Goal: Task Accomplishment & Management: Complete application form

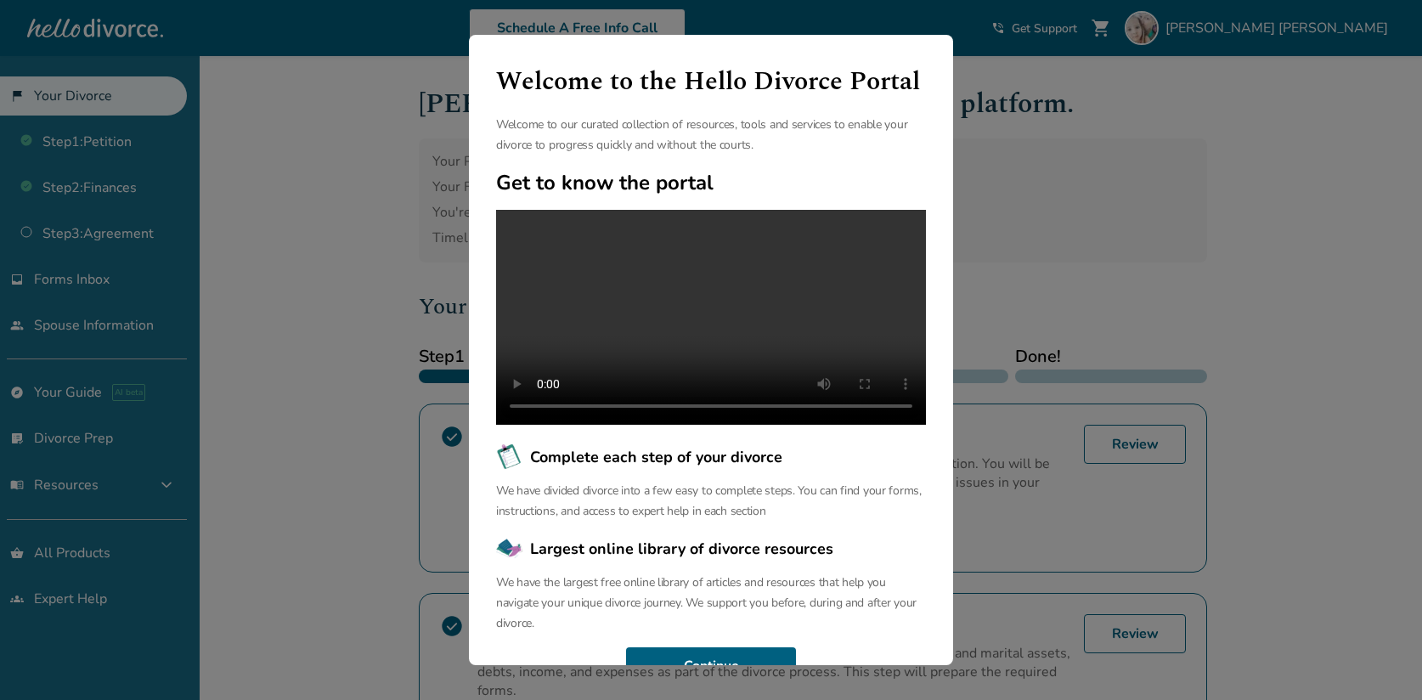
scroll to position [74, 0]
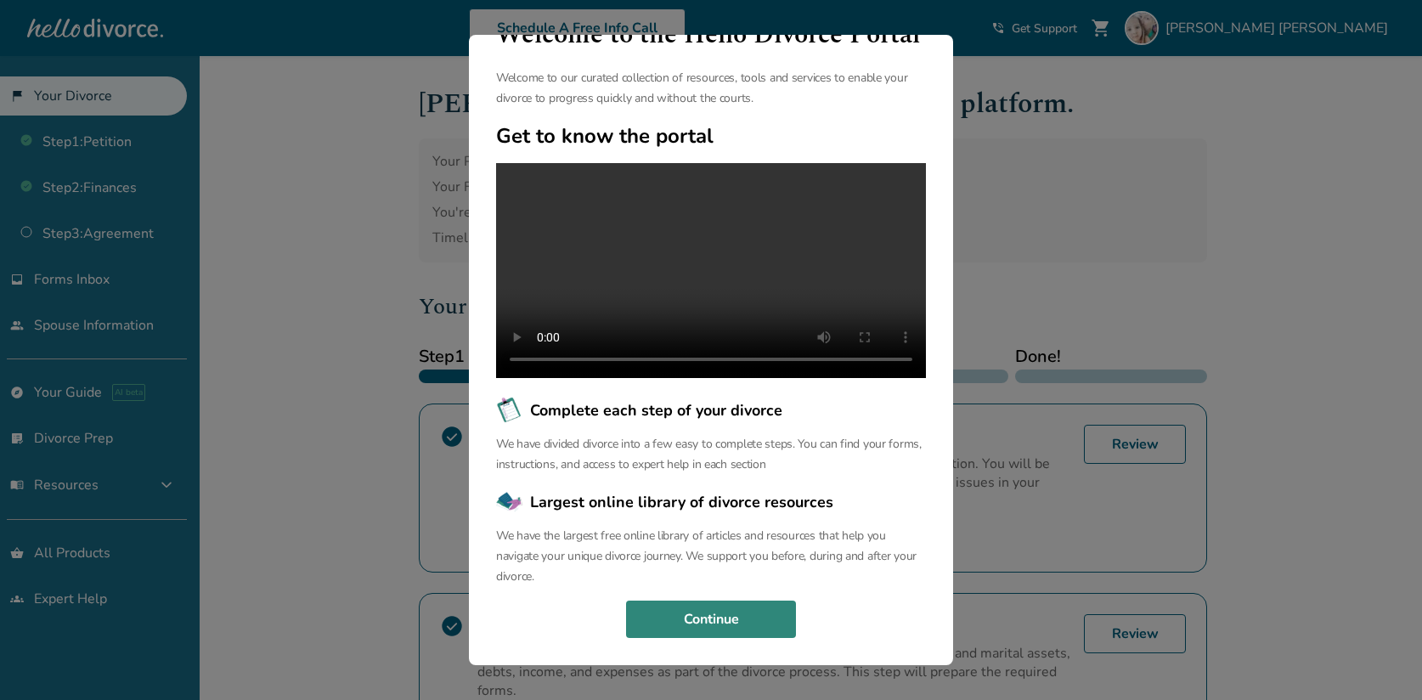
click at [752, 625] on button "Continue" at bounding box center [711, 619] width 170 height 37
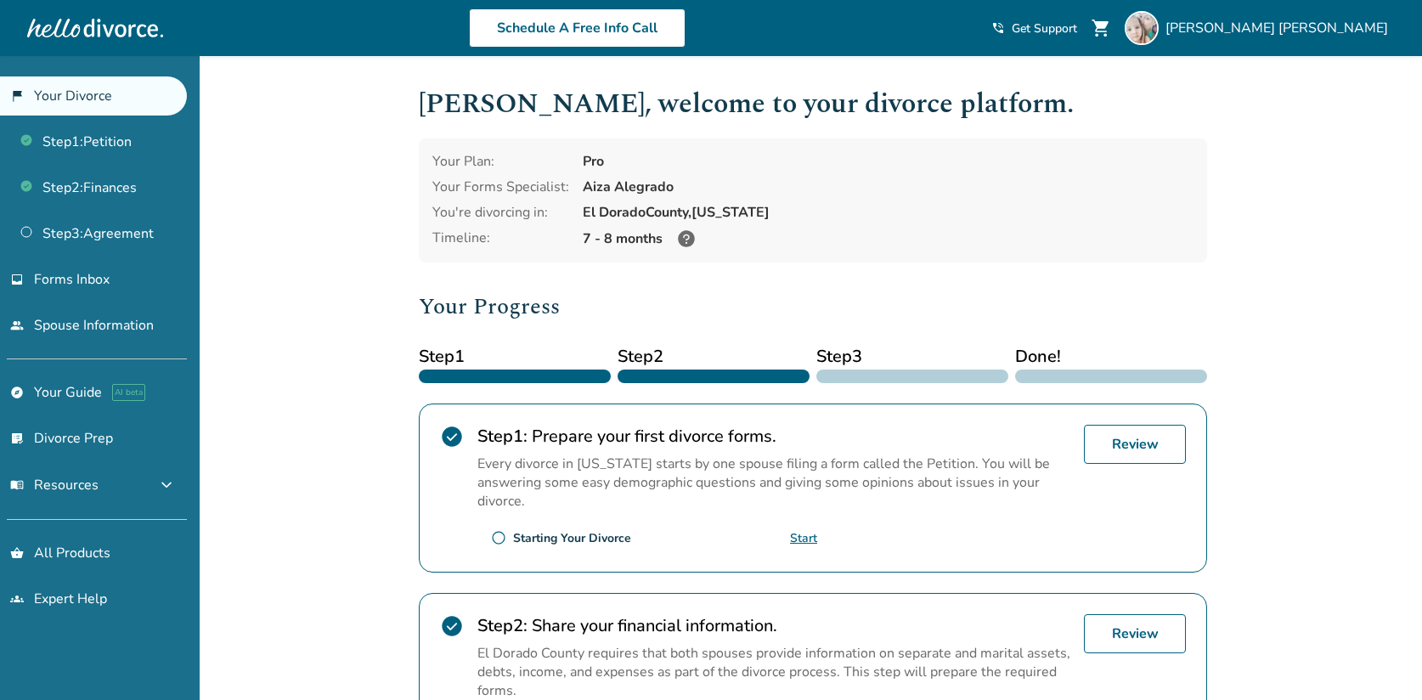
click at [684, 240] on icon at bounding box center [686, 238] width 17 height 17
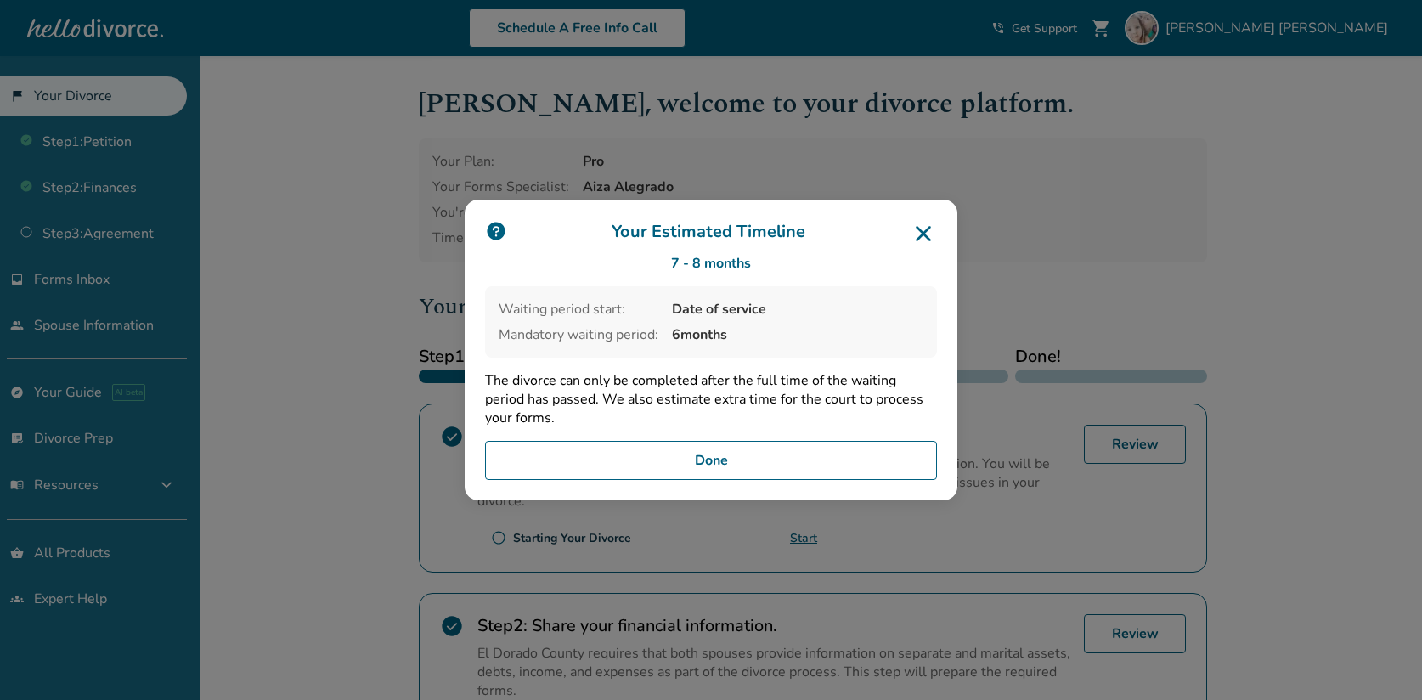
click at [775, 468] on button "Done" at bounding box center [711, 460] width 452 height 39
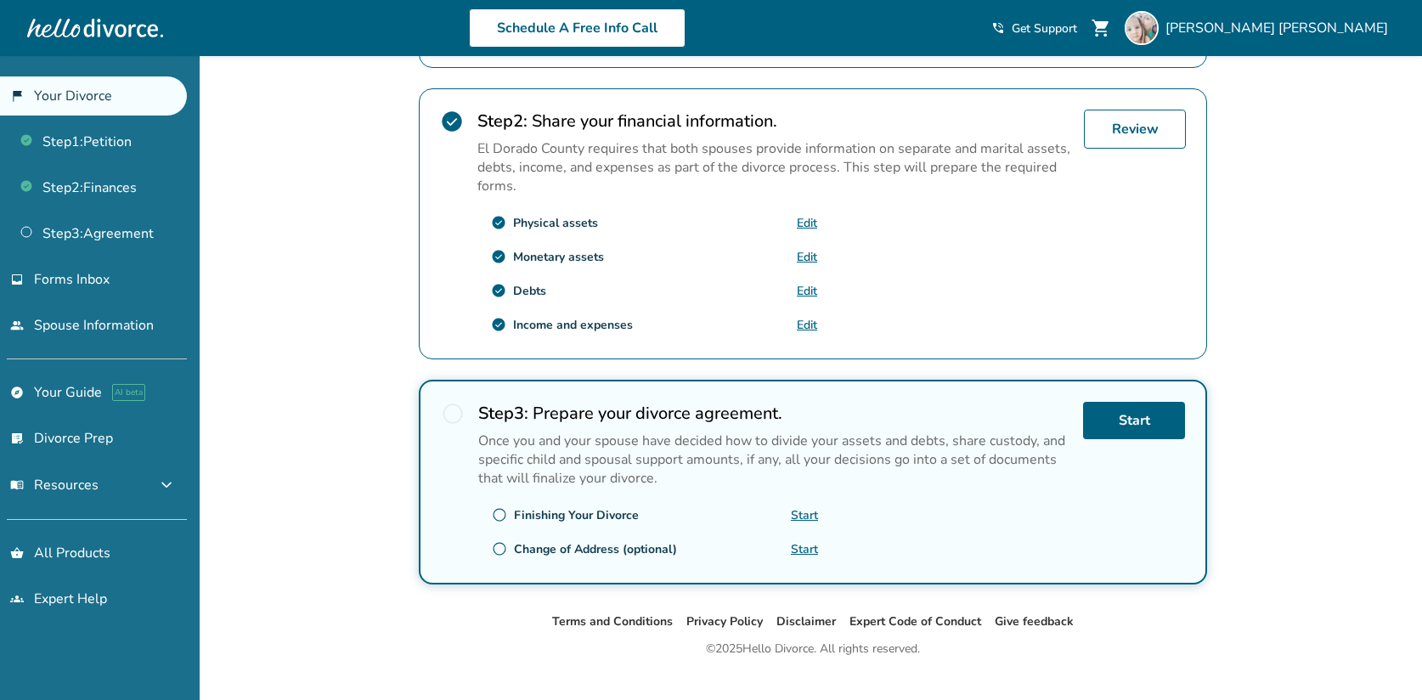
scroll to position [529, 0]
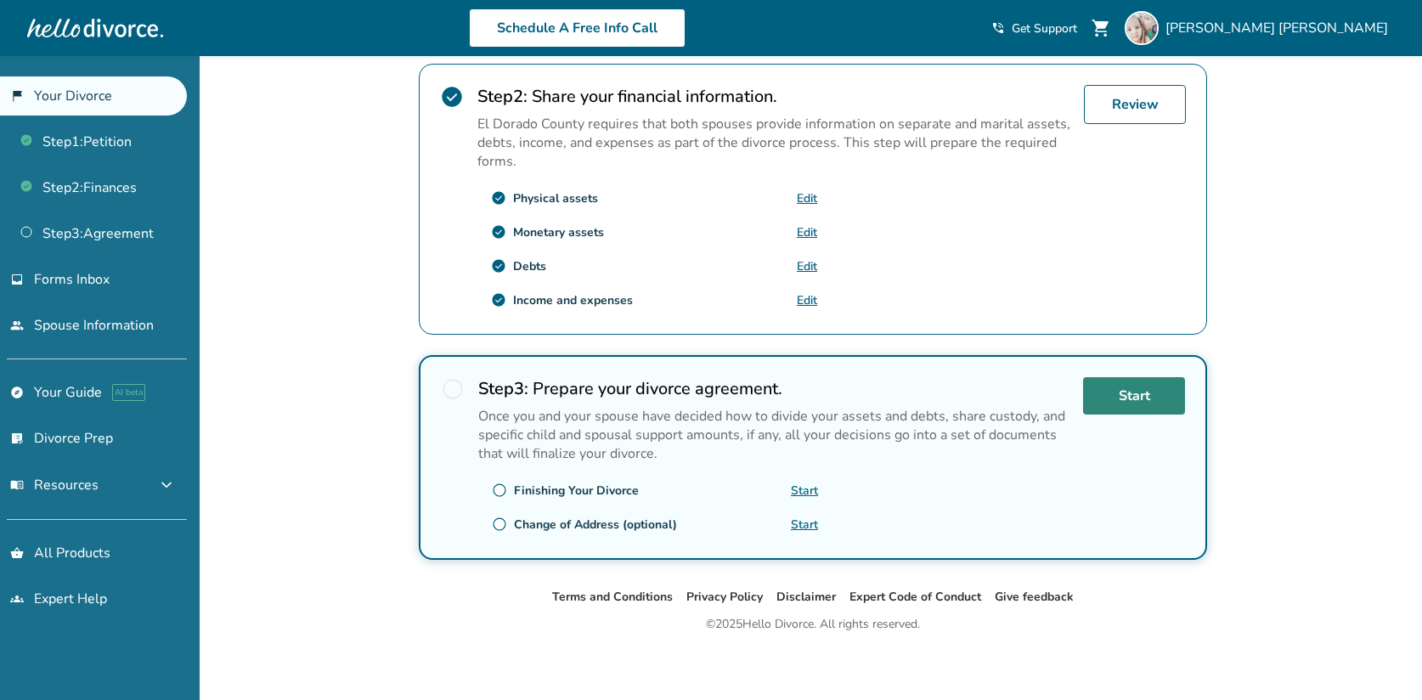
click at [1120, 398] on link "Start" at bounding box center [1134, 395] width 102 height 37
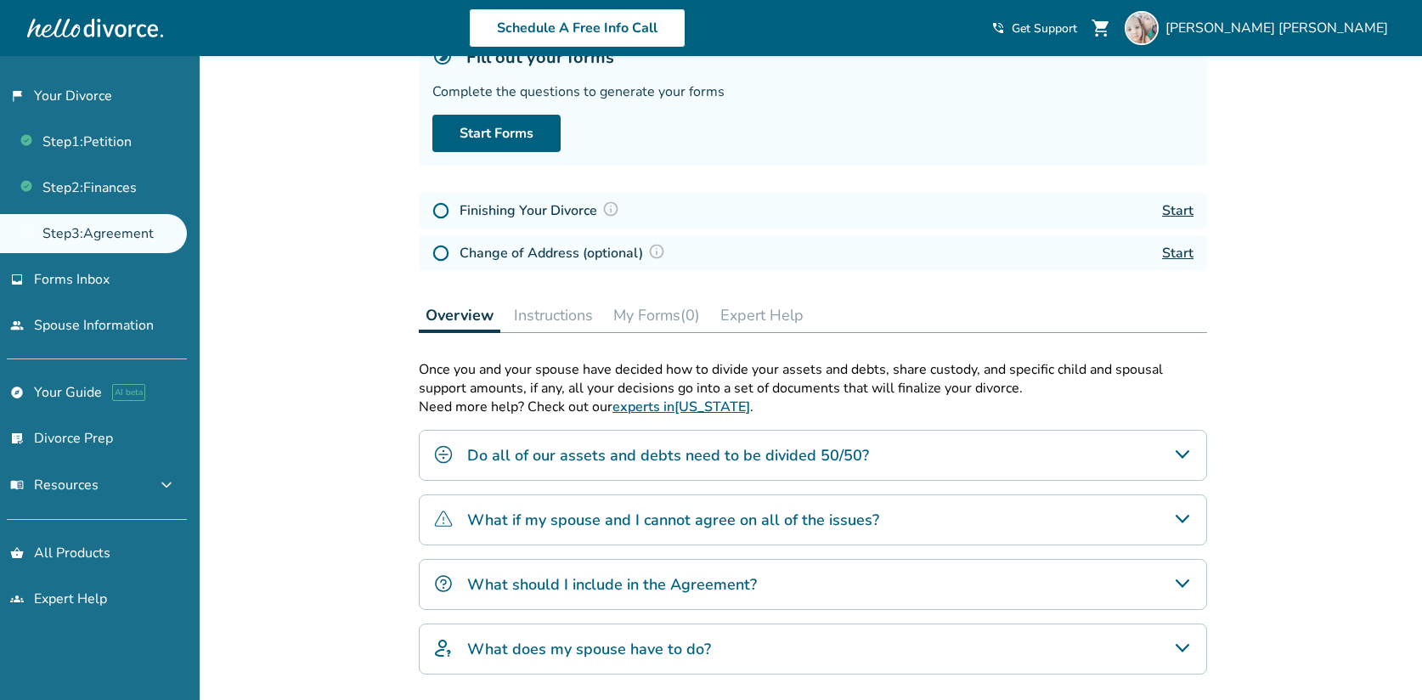
scroll to position [136, 0]
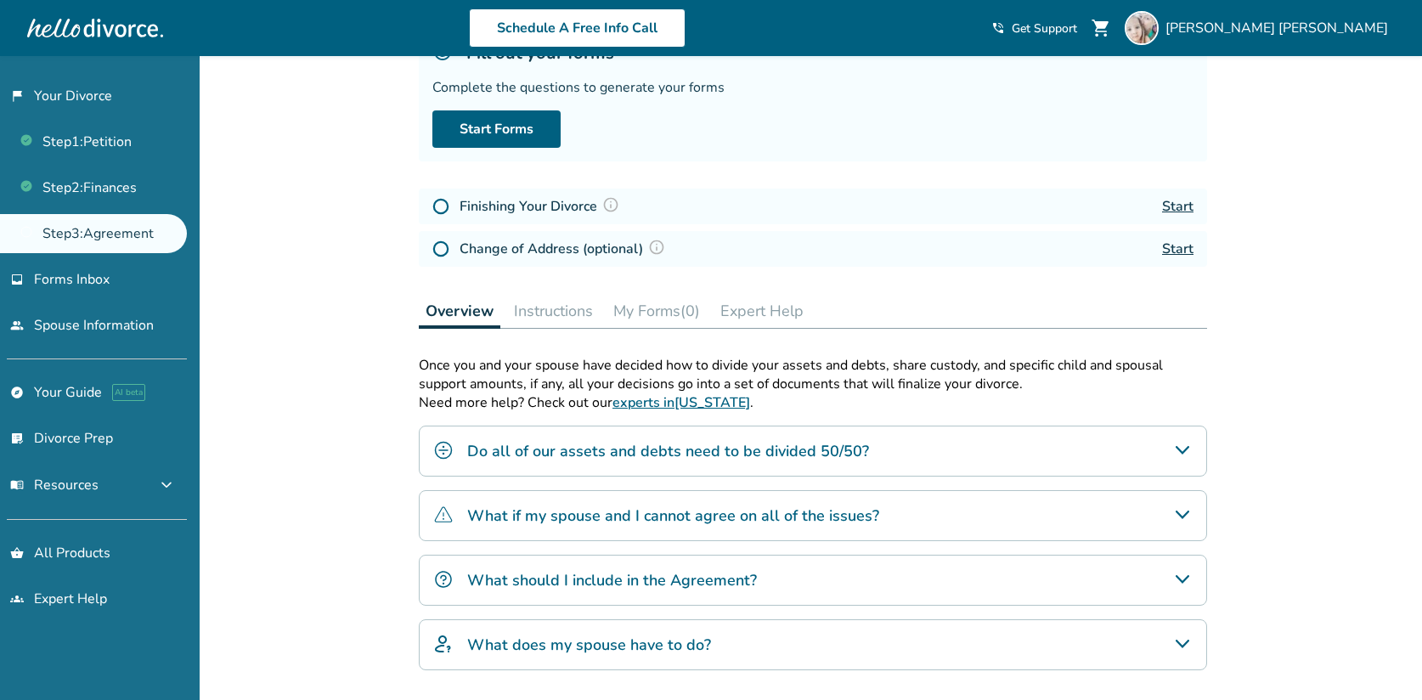
click at [1175, 205] on link "Start" at bounding box center [1177, 206] width 31 height 19
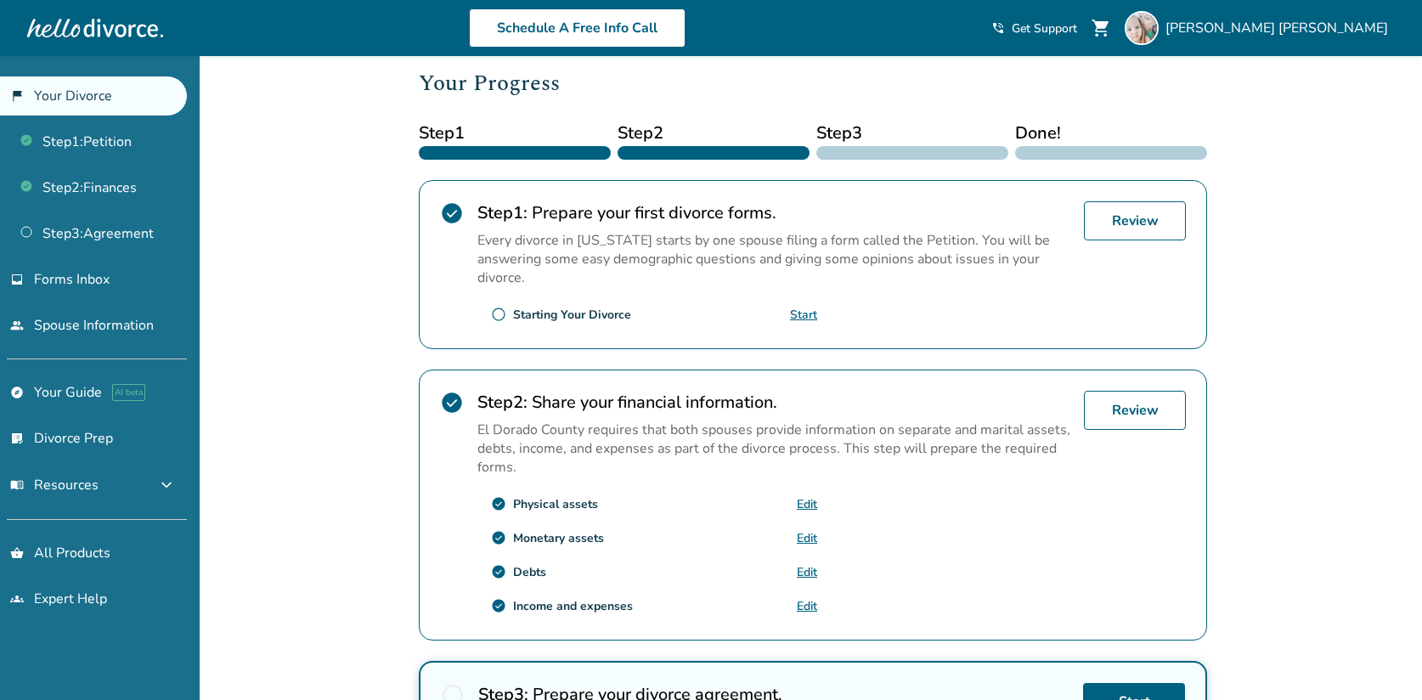
scroll to position [267, 0]
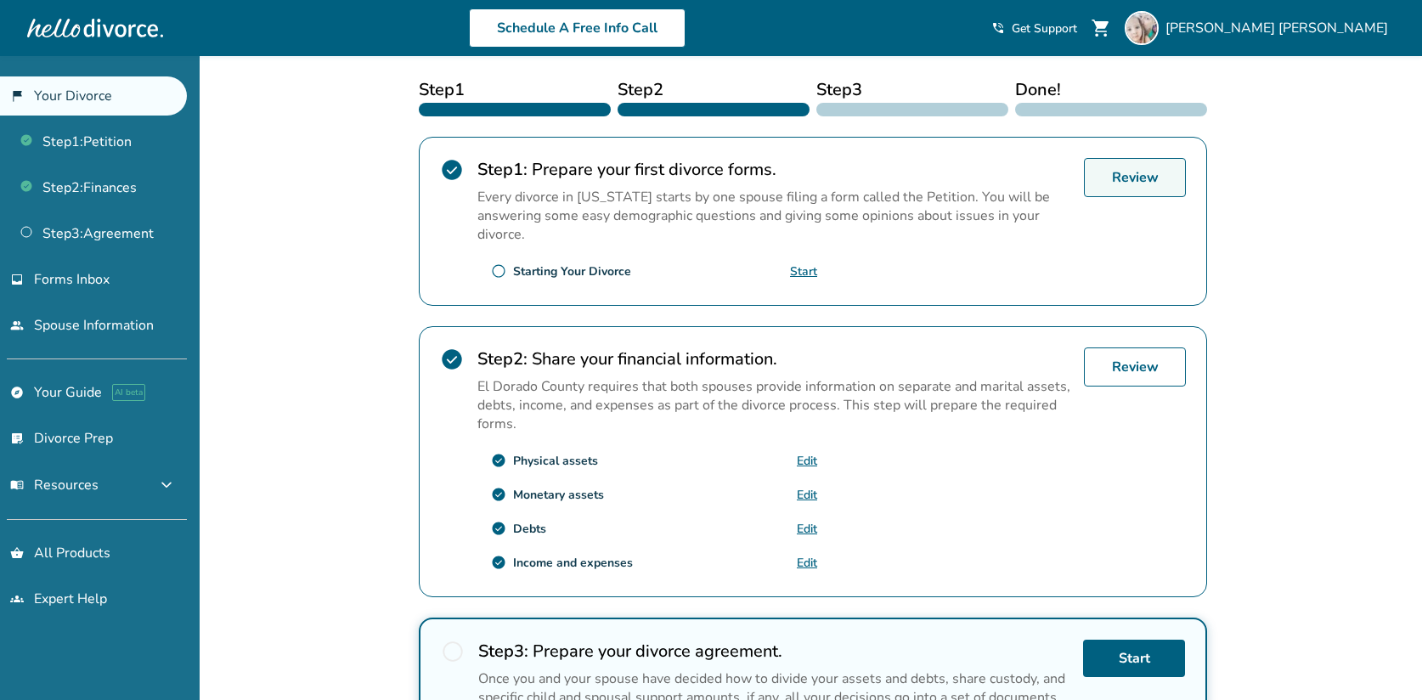
click at [1129, 171] on link "Review" at bounding box center [1135, 177] width 102 height 39
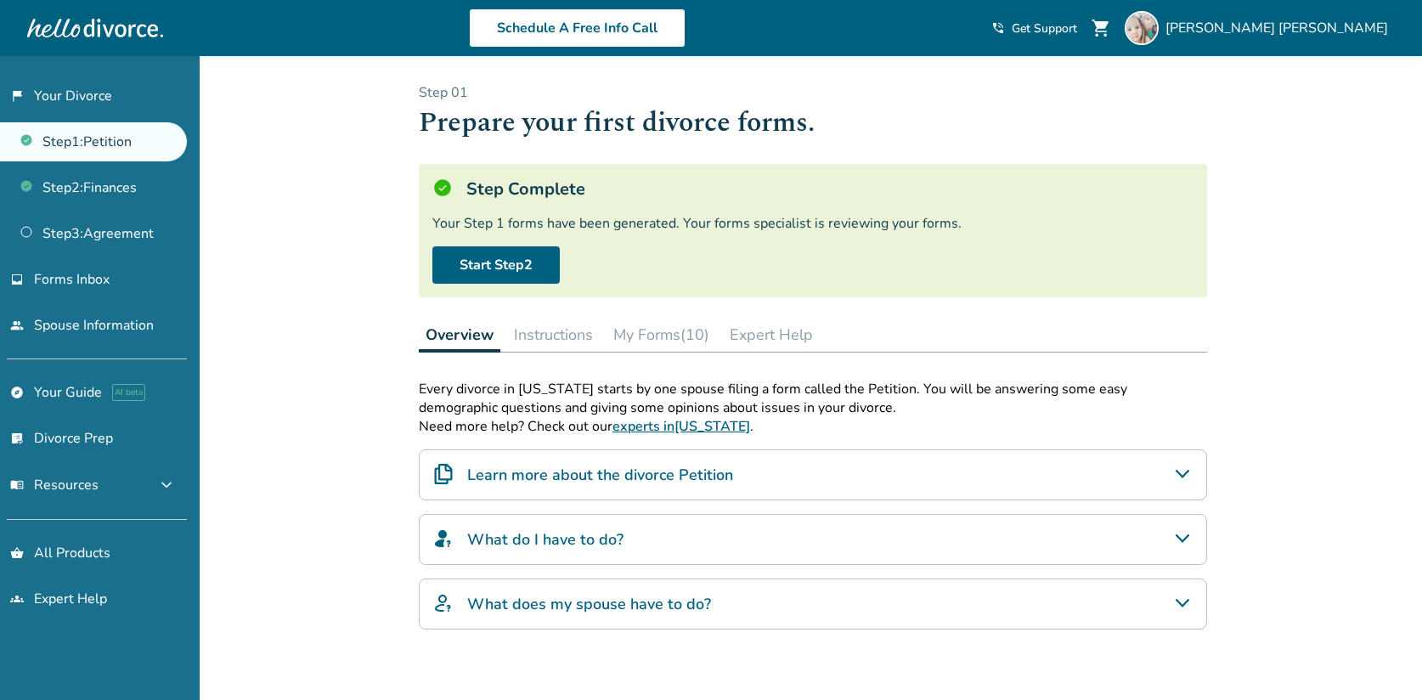
click at [689, 334] on button "My Forms (10)" at bounding box center [662, 335] width 110 height 34
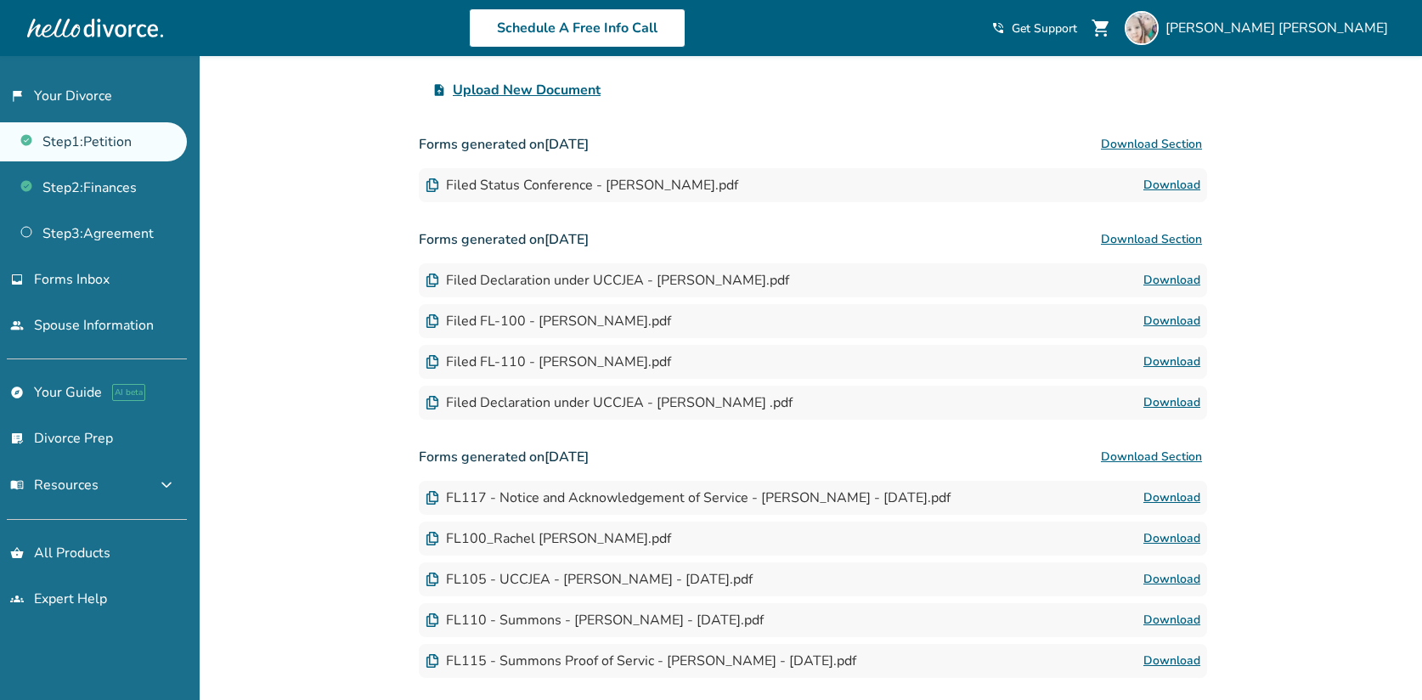
scroll to position [412, 0]
click at [1150, 496] on link "Download" at bounding box center [1172, 496] width 57 height 20
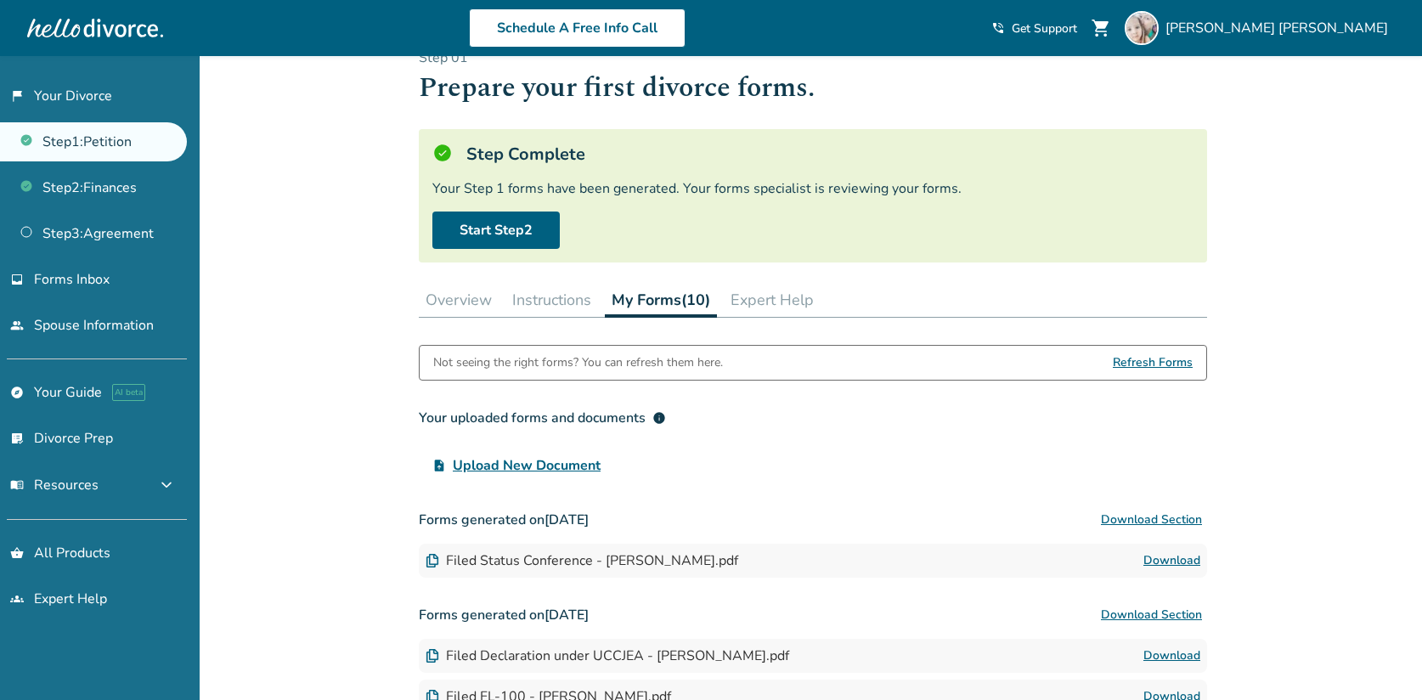
scroll to position [0, 0]
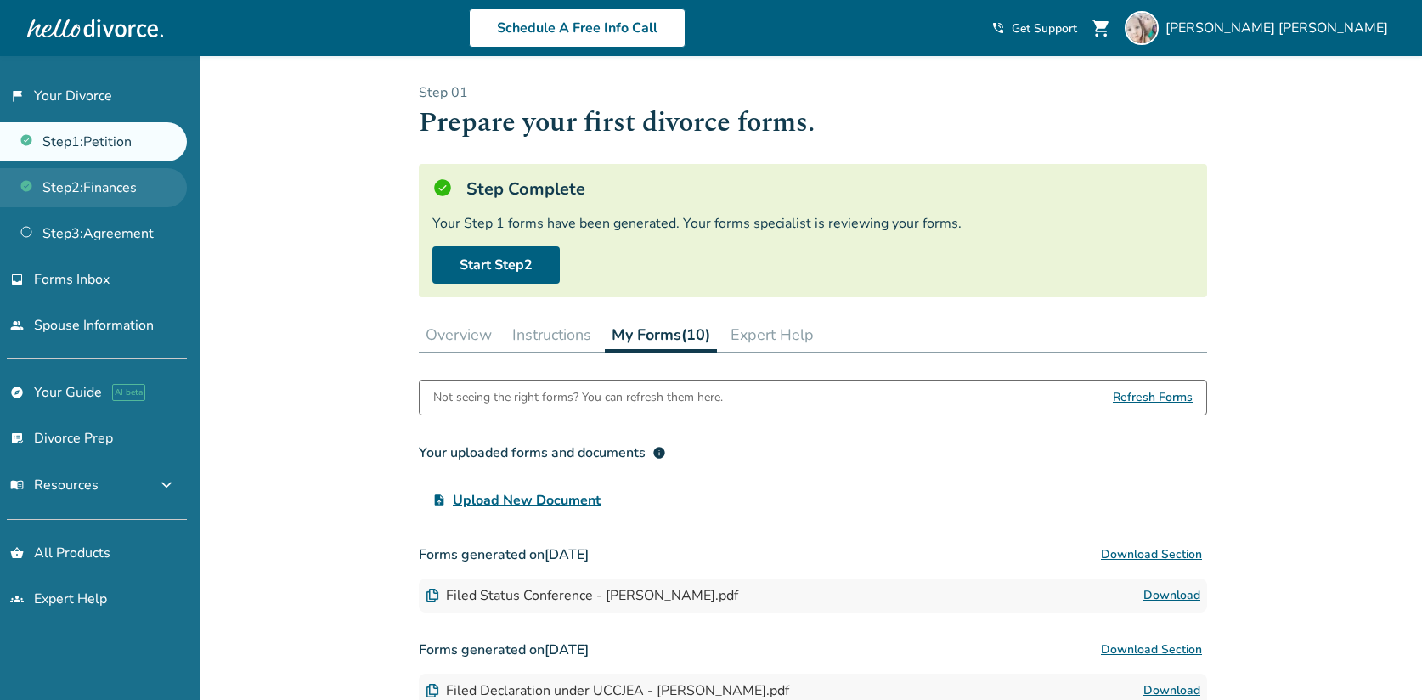
click at [114, 192] on link "Step 2 : Finances" at bounding box center [93, 187] width 187 height 39
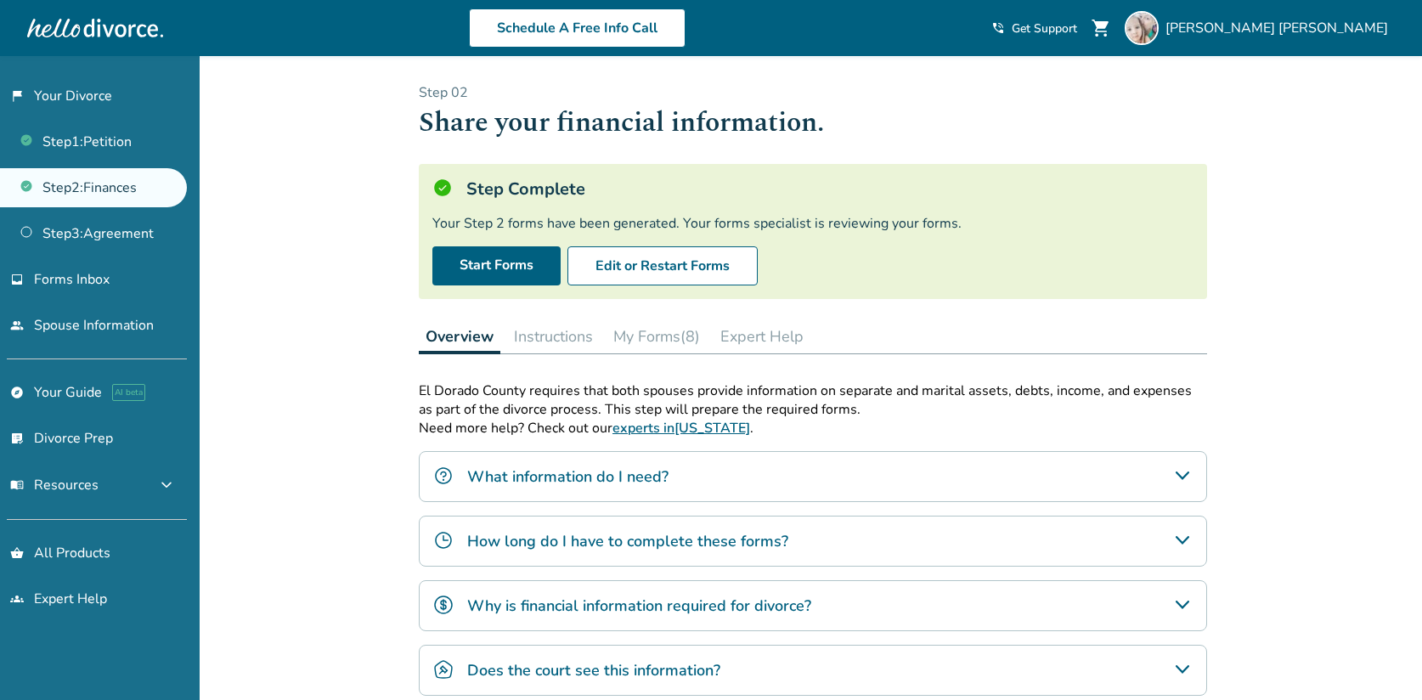
click at [675, 332] on button "My Forms (8)" at bounding box center [657, 336] width 100 height 34
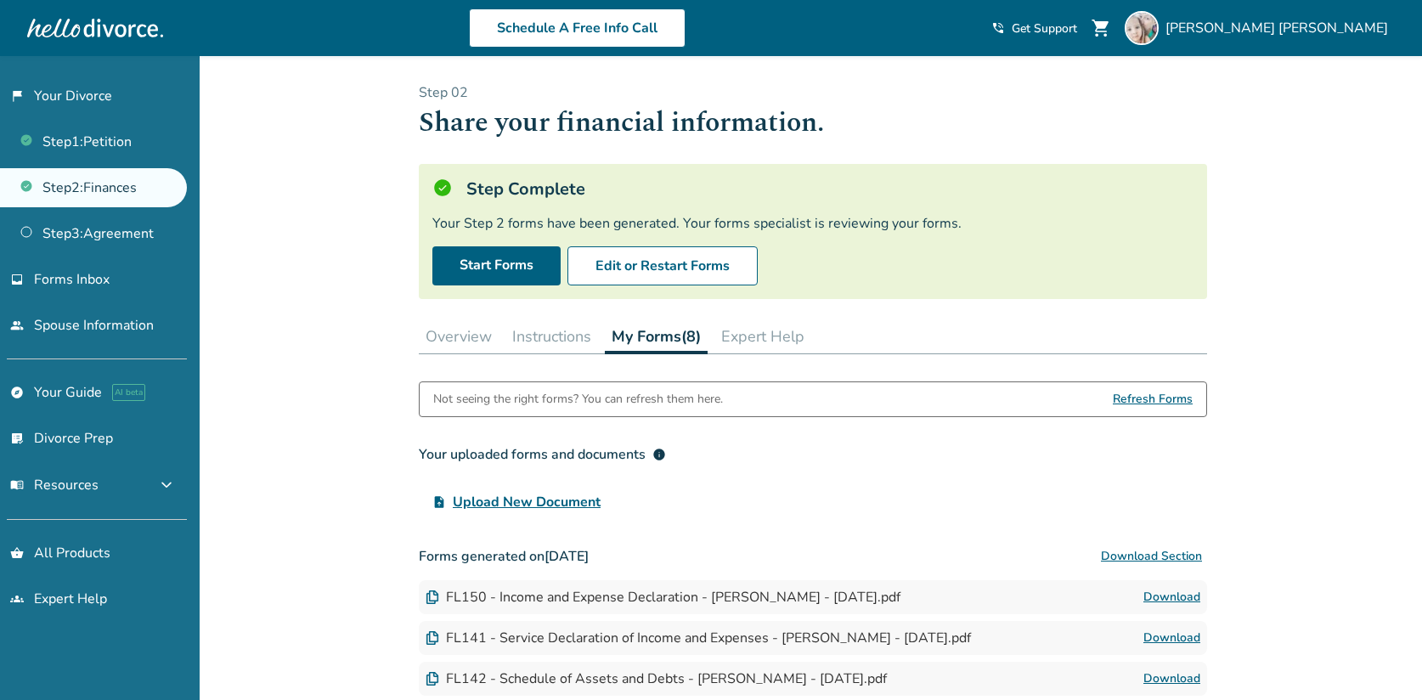
scroll to position [1, 0]
click at [102, 147] on link "Step 1 : Petition" at bounding box center [93, 141] width 187 height 39
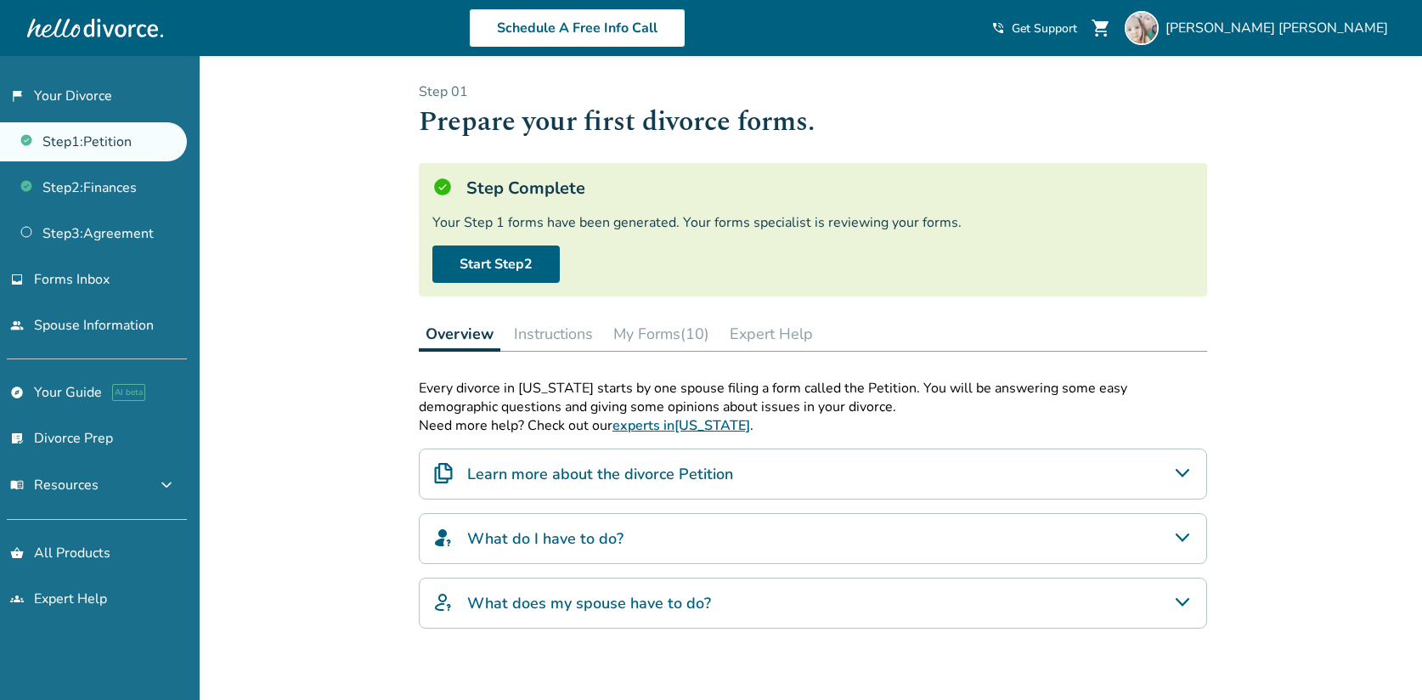
click at [639, 336] on button "My Forms (10)" at bounding box center [662, 334] width 110 height 34
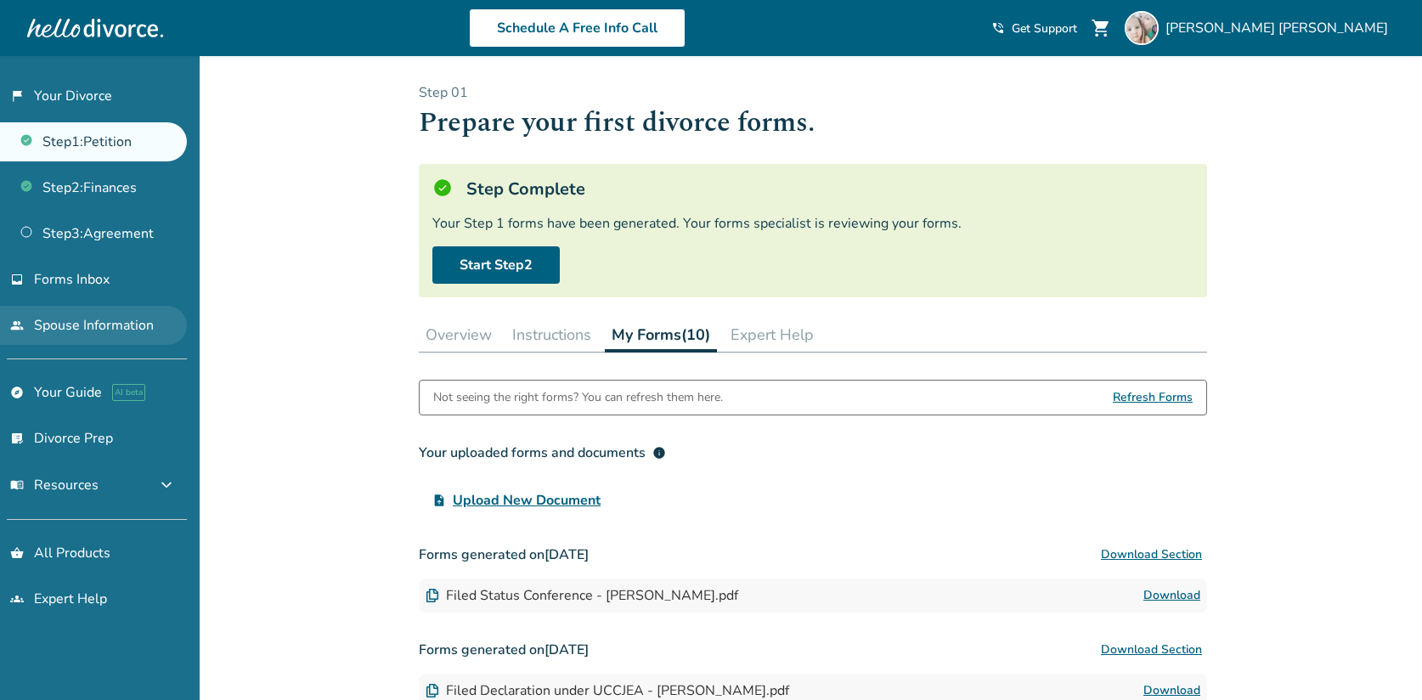
click at [110, 331] on link "people Spouse Information" at bounding box center [93, 325] width 187 height 39
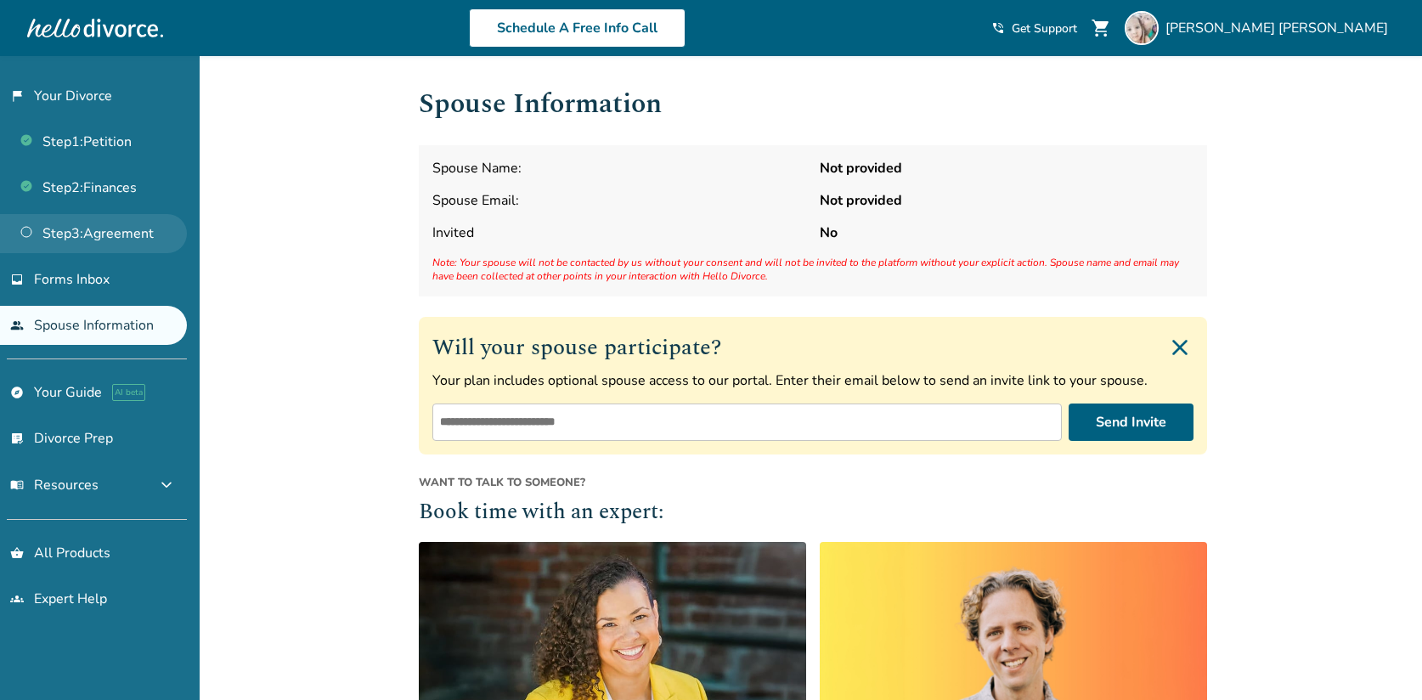
click at [133, 235] on link "Step 3 : Agreement" at bounding box center [93, 233] width 187 height 39
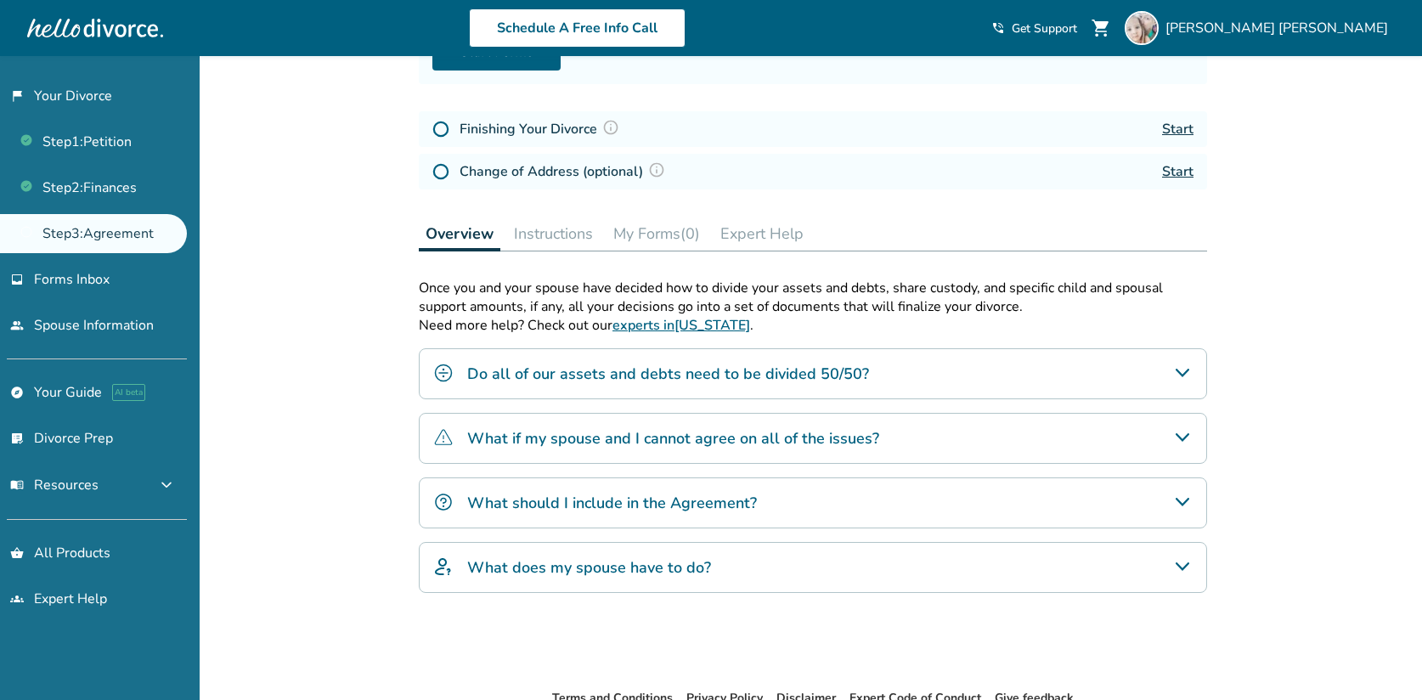
scroll to position [215, 0]
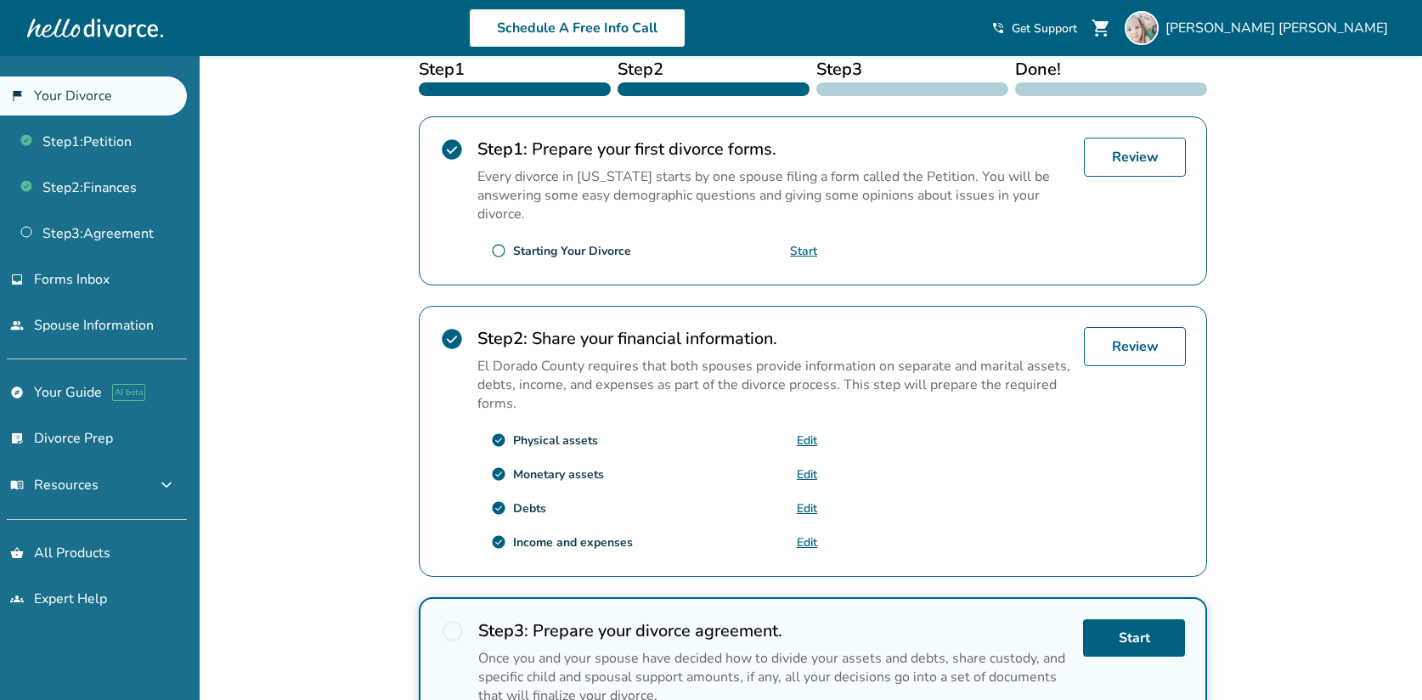
scroll to position [267, 0]
